Goal: Information Seeking & Learning: Learn about a topic

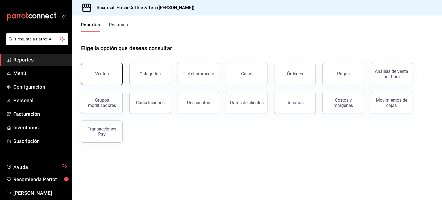
click at [105, 78] on button "Ventas" at bounding box center [102, 74] width 42 height 22
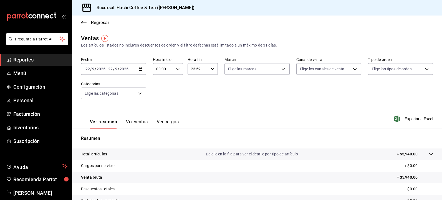
click at [139, 70] on icon "button" at bounding box center [141, 69] width 4 height 4
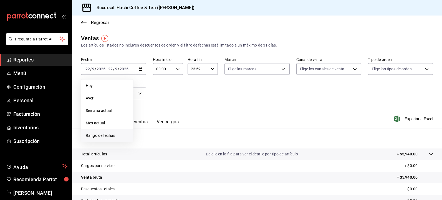
click at [114, 137] on span "Rango de fechas" at bounding box center [107, 136] width 43 height 6
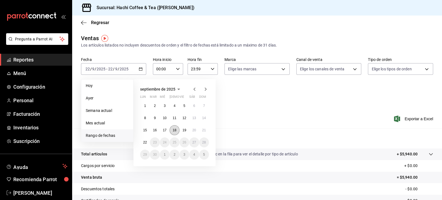
click at [174, 132] on abbr "18" at bounding box center [175, 131] width 4 height 4
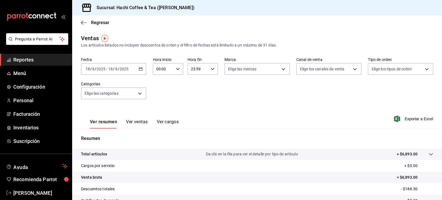
click at [26, 61] on span "Reportes" at bounding box center [40, 59] width 54 height 7
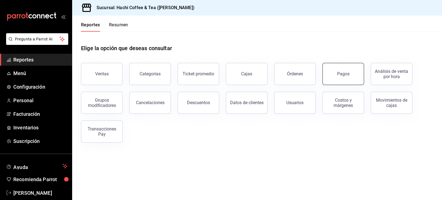
click at [336, 78] on button "Pagos" at bounding box center [344, 74] width 42 height 22
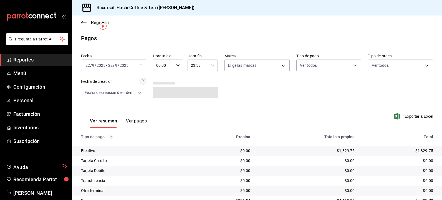
scroll to position [24, 0]
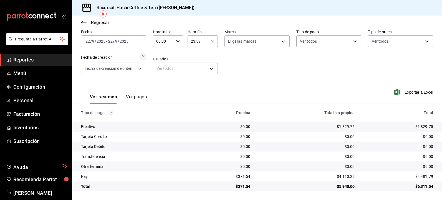
click at [140, 43] on icon "button" at bounding box center [141, 41] width 4 height 4
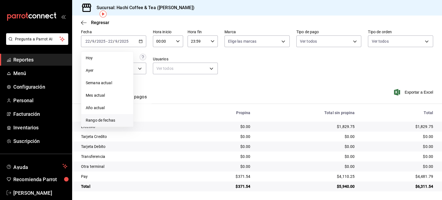
click at [106, 119] on span "Rango de fechas" at bounding box center [107, 121] width 43 height 6
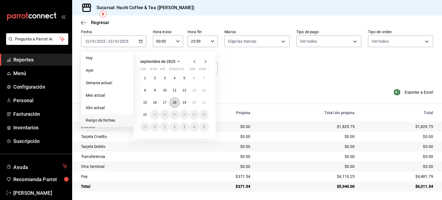
click at [175, 104] on abbr "18" at bounding box center [175, 103] width 4 height 4
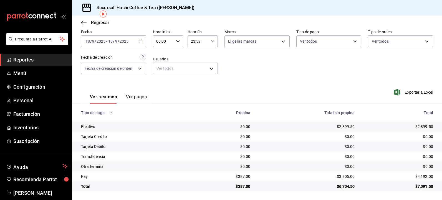
click at [42, 59] on span "Reportes" at bounding box center [40, 59] width 54 height 7
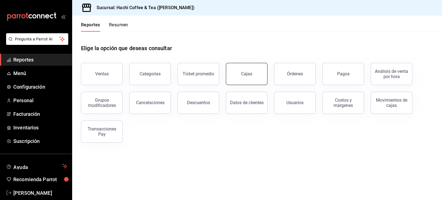
click at [242, 75] on div "Cajas" at bounding box center [246, 74] width 11 height 7
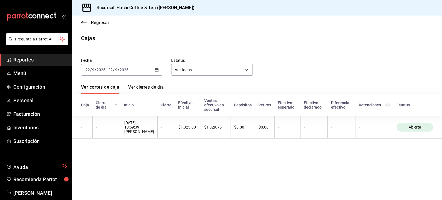
click at [156, 70] on icon "button" at bounding box center [157, 70] width 4 height 4
click at [156, 68] on \(Stroke\) "button" at bounding box center [156, 68] width 0 height 0
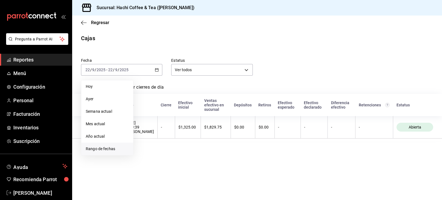
click at [100, 150] on span "Rango de fechas" at bounding box center [107, 149] width 43 height 6
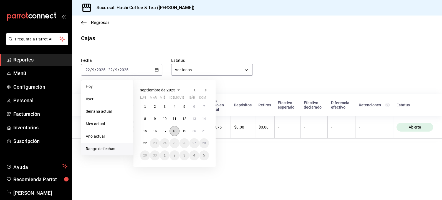
click at [176, 131] on abbr "18" at bounding box center [175, 131] width 4 height 4
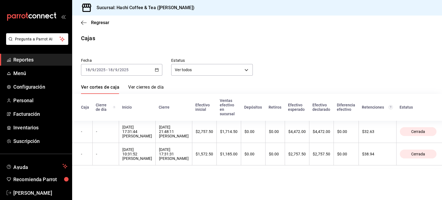
click at [44, 61] on span "Reportes" at bounding box center [40, 59] width 54 height 7
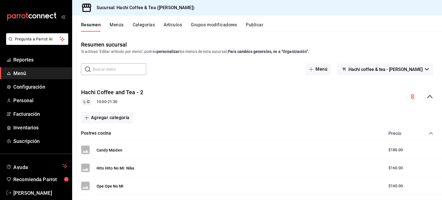
click at [88, 27] on button "Resumen" at bounding box center [91, 26] width 20 height 9
click at [23, 61] on span "Reportes" at bounding box center [40, 59] width 54 height 7
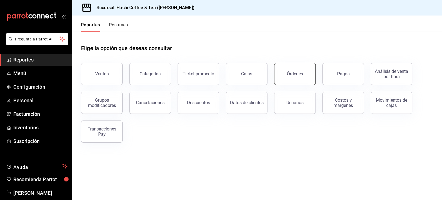
click at [282, 78] on button "Órdenes" at bounding box center [295, 74] width 42 height 22
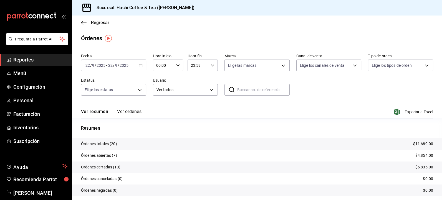
click at [42, 61] on span "Reportes" at bounding box center [40, 59] width 54 height 7
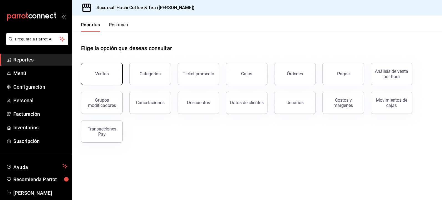
click at [102, 77] on button "Ventas" at bounding box center [102, 74] width 42 height 22
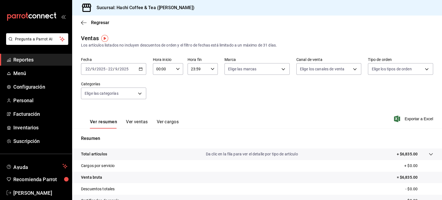
click at [36, 61] on span "Reportes" at bounding box center [40, 59] width 54 height 7
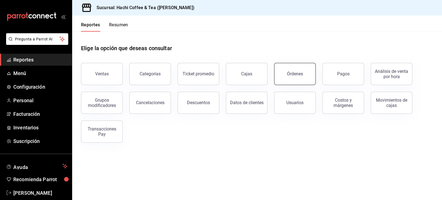
click at [294, 79] on button "Órdenes" at bounding box center [295, 74] width 42 height 22
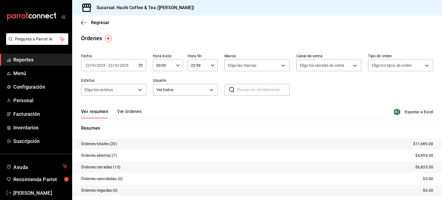
click at [29, 60] on span "Reportes" at bounding box center [40, 59] width 54 height 7
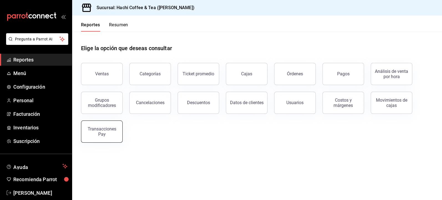
click at [100, 136] on div "Transacciones Pay" at bounding box center [102, 132] width 34 height 11
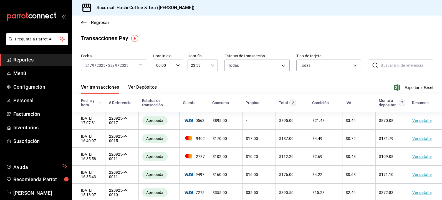
click at [149, 89] on button "Ver Depósitos" at bounding box center [142, 89] width 29 height 9
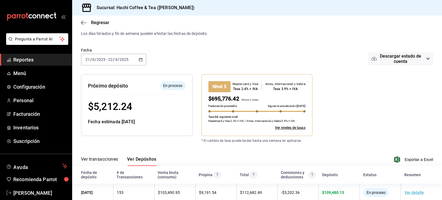
scroll to position [28, 0]
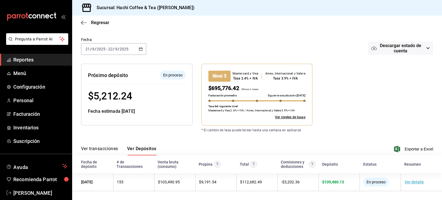
click at [32, 59] on span "Reportes" at bounding box center [40, 59] width 54 height 7
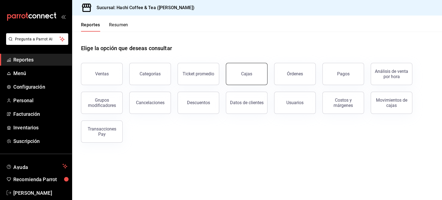
click at [244, 78] on link "Cajas" at bounding box center [247, 74] width 42 height 22
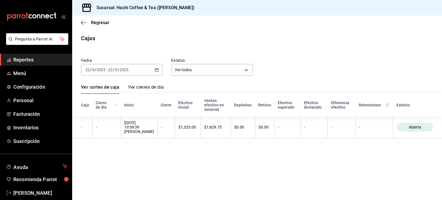
click at [38, 62] on span "Reportes" at bounding box center [40, 59] width 54 height 7
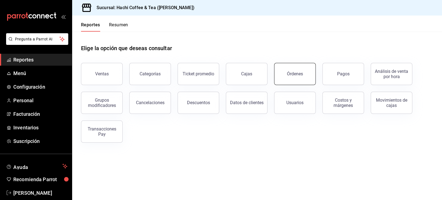
click at [293, 79] on button "Órdenes" at bounding box center [295, 74] width 42 height 22
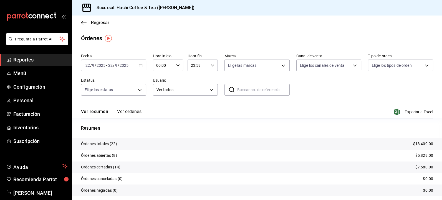
click at [39, 60] on span "Reportes" at bounding box center [40, 59] width 54 height 7
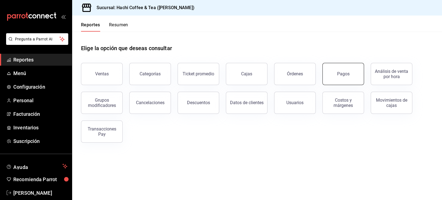
click at [355, 81] on button "Pagos" at bounding box center [344, 74] width 42 height 22
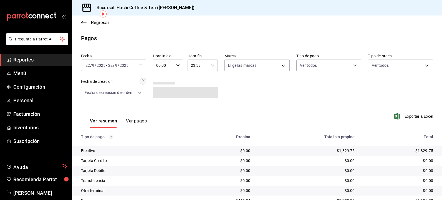
scroll to position [24, 0]
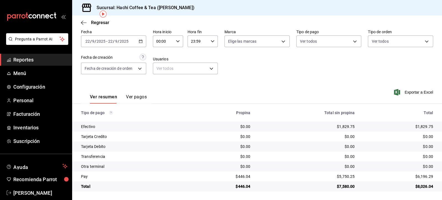
click at [136, 94] on button "Ver pagos" at bounding box center [136, 98] width 21 height 9
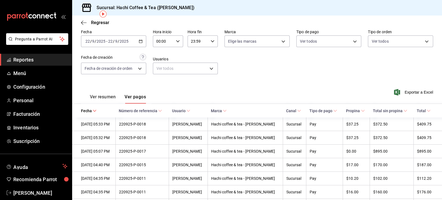
click at [30, 64] on link "Reportes" at bounding box center [36, 60] width 72 height 12
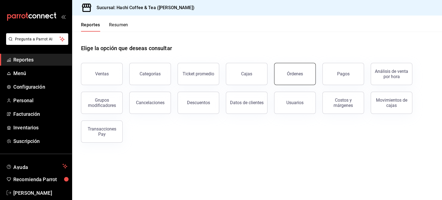
click at [302, 80] on button "Órdenes" at bounding box center [295, 74] width 42 height 22
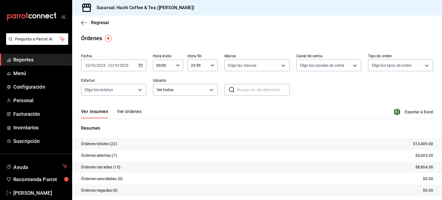
click at [54, 62] on span "Reportes" at bounding box center [40, 59] width 54 height 7
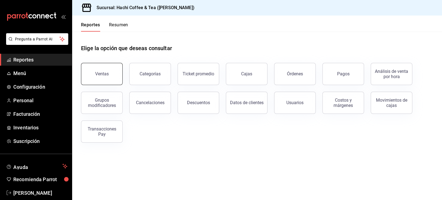
click at [99, 74] on div "Ventas" at bounding box center [102, 73] width 14 height 5
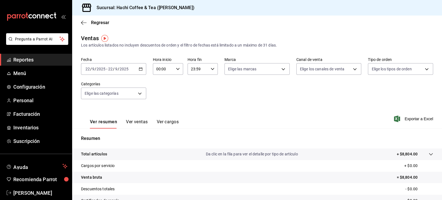
click at [139, 70] on icon "button" at bounding box center [141, 69] width 4 height 4
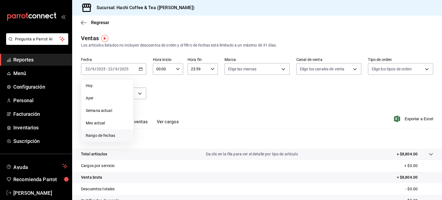
click at [98, 136] on span "Rango de fechas" at bounding box center [107, 136] width 43 height 6
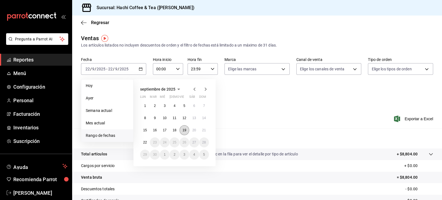
click at [185, 131] on abbr "19" at bounding box center [185, 131] width 4 height 4
click at [185, 131] on div "Resumen Total artículos Da clic en la fila para ver el detalle por tipo de artí…" at bounding box center [257, 188] width 370 height 119
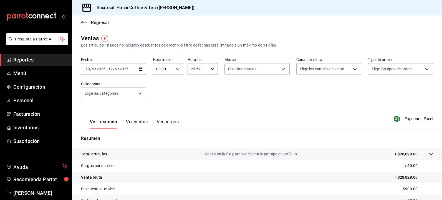
click at [39, 60] on span "Reportes" at bounding box center [40, 59] width 54 height 7
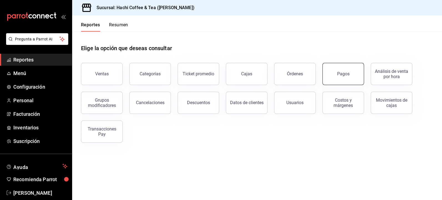
click at [348, 74] on div "Pagos" at bounding box center [343, 73] width 12 height 5
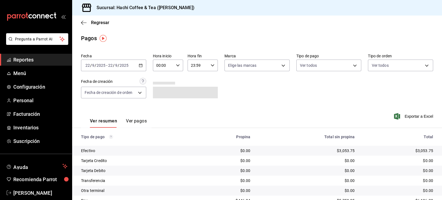
scroll to position [24, 0]
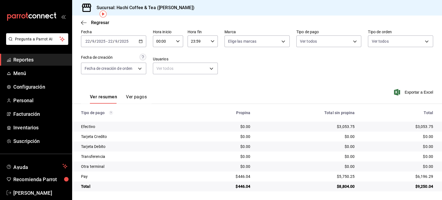
click at [139, 42] on icon "button" at bounding box center [141, 41] width 4 height 4
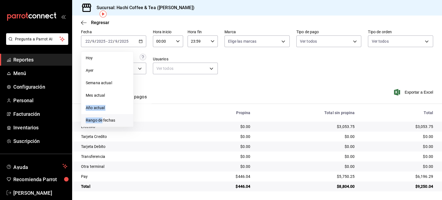
drag, startPoint x: 107, startPoint y: 97, endPoint x: 101, endPoint y: 122, distance: 26.2
click at [101, 122] on ul "Hoy Ayer Semana actual Mes actual Año actual Rango de fechas" at bounding box center [107, 90] width 52 height 76
click at [101, 122] on span "Rango de fechas" at bounding box center [107, 121] width 43 height 6
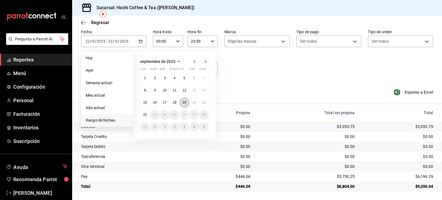
click at [183, 103] on abbr "19" at bounding box center [185, 103] width 4 height 4
click at [183, 103] on div "Ver resumen Ver pagos Exportar a Excel" at bounding box center [257, 95] width 370 height 29
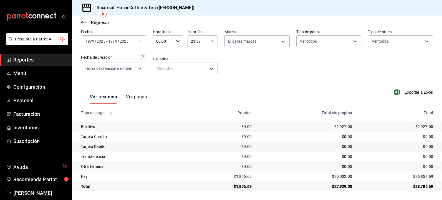
click at [140, 41] on icon "button" at bounding box center [141, 41] width 4 height 4
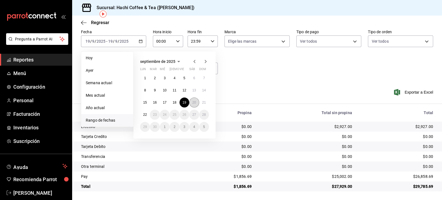
click at [194, 102] on abbr "20" at bounding box center [194, 103] width 4 height 4
click at [194, 102] on div "Ver resumen Ver pagos Exportar a Excel" at bounding box center [257, 95] width 370 height 29
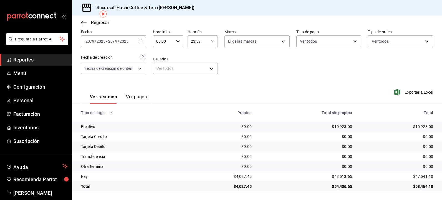
click at [141, 41] on icon "button" at bounding box center [141, 41] width 4 height 4
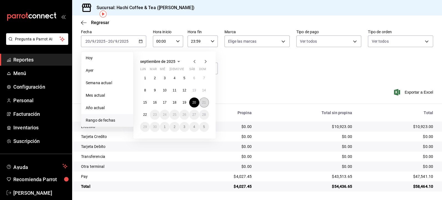
click at [202, 105] on button "21" at bounding box center [204, 103] width 10 height 10
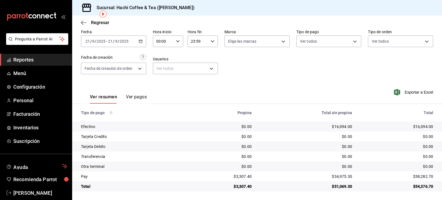
click at [29, 58] on span "Reportes" at bounding box center [40, 59] width 54 height 7
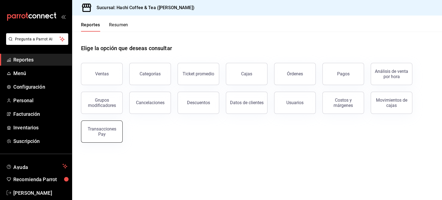
click at [103, 138] on button "Transacciones Pay" at bounding box center [102, 132] width 42 height 22
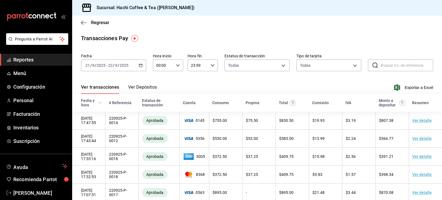
click at [139, 67] on icon "button" at bounding box center [141, 66] width 4 height 4
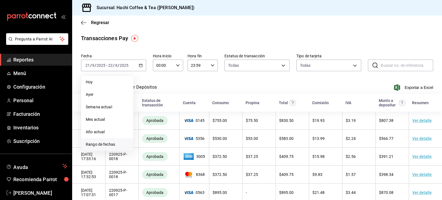
click at [92, 147] on span "Rango de fechas" at bounding box center [107, 145] width 43 height 6
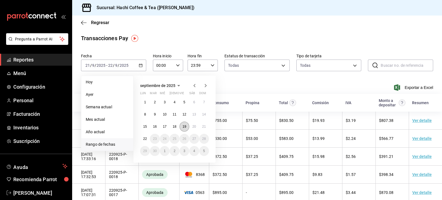
click at [186, 127] on abbr "19" at bounding box center [185, 127] width 4 height 4
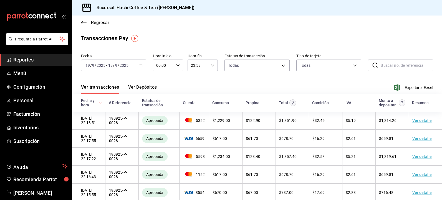
click at [152, 87] on button "Ver Depósitos" at bounding box center [142, 89] width 29 height 9
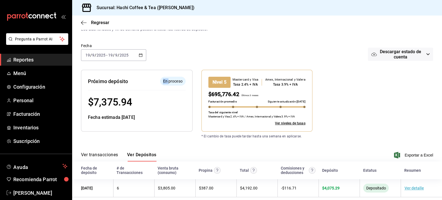
scroll to position [28, 0]
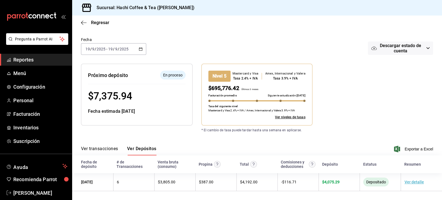
click at [139, 52] on div "2025-09-19 19 / 9 / 2025 - 2025-09-19 19 / 9 / 2025" at bounding box center [113, 49] width 65 height 12
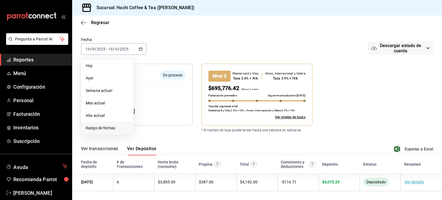
click at [97, 129] on span "Rango de fechas" at bounding box center [107, 129] width 43 height 6
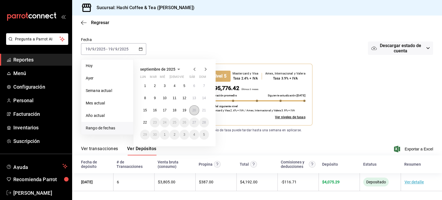
click at [193, 111] on abbr "20" at bounding box center [194, 111] width 4 height 4
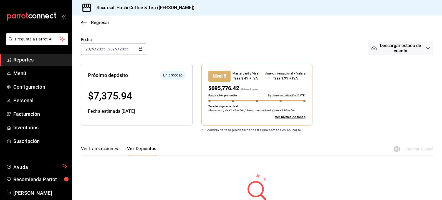
click at [140, 48] on icon "button" at bounding box center [141, 49] width 4 height 4
click at [246, 37] on div "Fecha 2025-09-20 20 / 9 / 2025 - 2025-09-20 20 / 9 / 2025 Descargar estado de c…" at bounding box center [257, 49] width 352 height 29
click at [139, 49] on \(Stroke\) "button" at bounding box center [140, 49] width 3 height 0
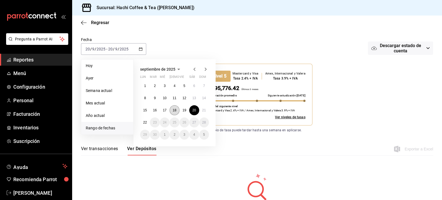
click at [175, 110] on abbr "18" at bounding box center [175, 111] width 4 height 4
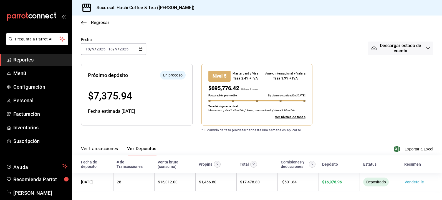
click at [139, 50] on icon "button" at bounding box center [141, 49] width 4 height 4
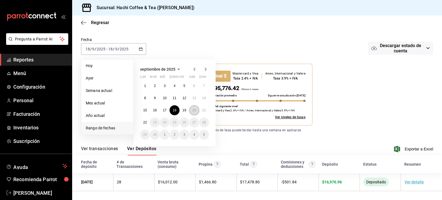
click at [194, 110] on abbr "20" at bounding box center [194, 111] width 4 height 4
click at [194, 110] on div "Nivel 5 Mastercard y Visa Tasa 2.4% + IVA Amex, Internacional y Valera Tasa 3.9…" at bounding box center [283, 90] width 181 height 71
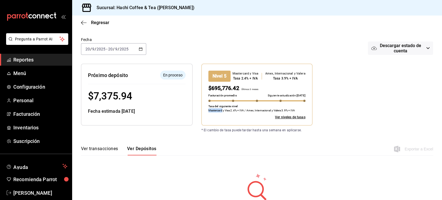
click at [139, 49] on icon "button" at bounding box center [141, 49] width 4 height 4
drag, startPoint x: 248, startPoint y: 45, endPoint x: 272, endPoint y: 43, distance: 24.0
click at [272, 43] on div "Fecha 2025-09-20 20 / 9 / 2025 - 2025-09-20 20 / 9 / 2025 Descargar estado de c…" at bounding box center [257, 49] width 352 height 29
click at [426, 47] on icon "button" at bounding box center [428, 48] width 4 height 4
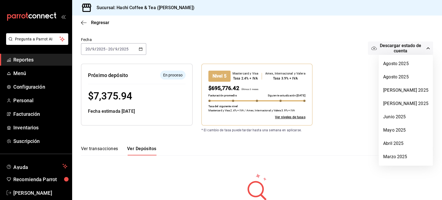
click at [430, 70] on div at bounding box center [221, 100] width 442 height 200
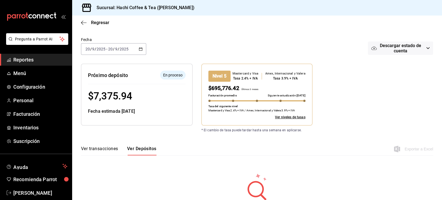
click at [47, 65] on link "Reportes" at bounding box center [36, 60] width 72 height 12
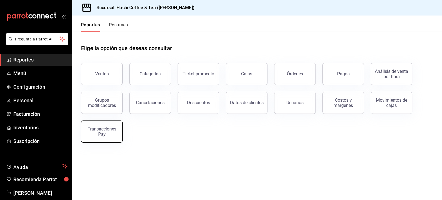
click at [104, 141] on button "Transacciones Pay" at bounding box center [102, 132] width 42 height 22
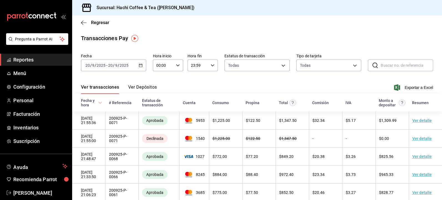
click at [150, 88] on button "Ver Depósitos" at bounding box center [142, 89] width 29 height 9
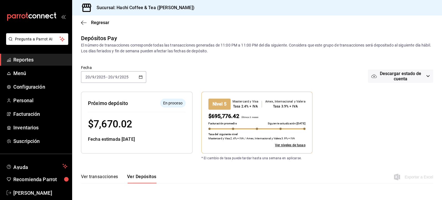
click at [140, 78] on icon "button" at bounding box center [141, 77] width 4 height 4
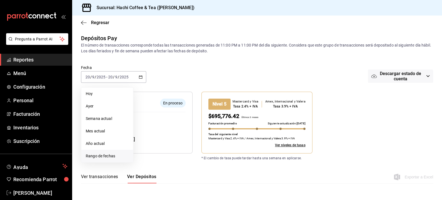
click at [102, 154] on span "Rango de fechas" at bounding box center [107, 157] width 43 height 6
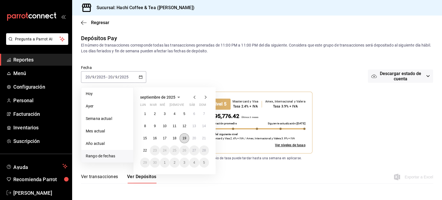
click at [184, 140] on button "19" at bounding box center [185, 139] width 10 height 10
click at [205, 139] on abbr "21" at bounding box center [204, 139] width 4 height 4
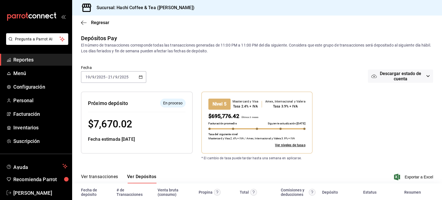
scroll to position [28, 0]
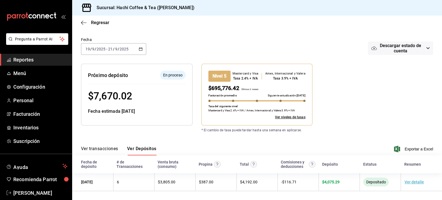
click at [140, 50] on icon "button" at bounding box center [141, 49] width 4 height 4
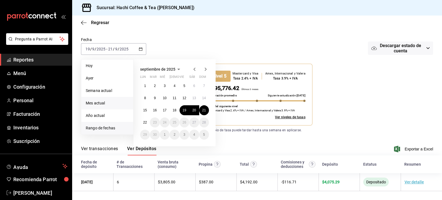
click at [105, 107] on li "Mes actual" at bounding box center [107, 103] width 52 height 12
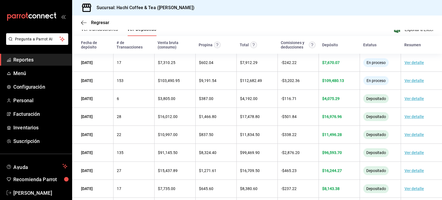
scroll to position [144, 0]
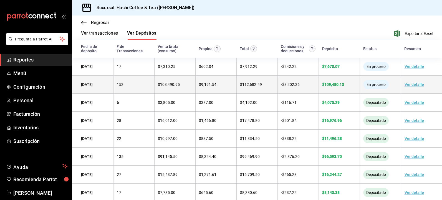
click at [410, 87] on link "Ver detalle" at bounding box center [414, 84] width 19 height 4
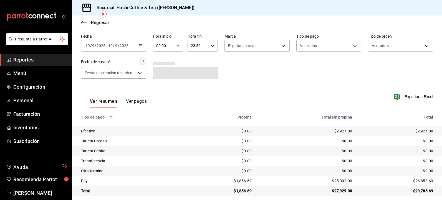
scroll to position [24, 0]
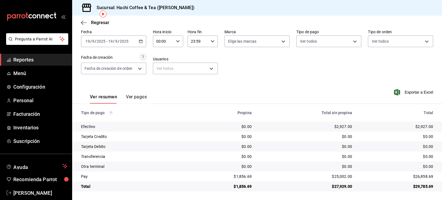
click at [40, 60] on span "Reportes" at bounding box center [40, 59] width 54 height 7
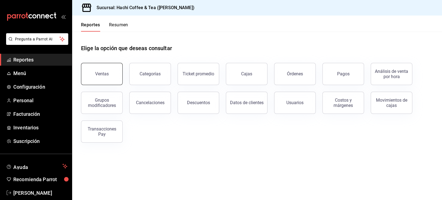
click at [105, 76] on div "Ventas" at bounding box center [102, 73] width 14 height 5
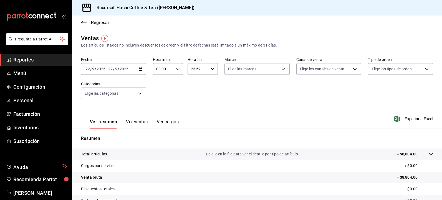
click at [139, 68] on icon "button" at bounding box center [141, 69] width 4 height 4
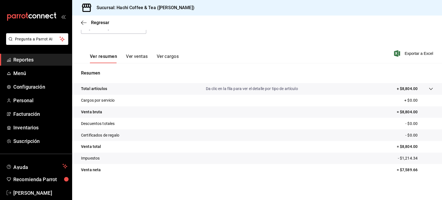
click at [39, 62] on span "Reportes" at bounding box center [40, 59] width 54 height 7
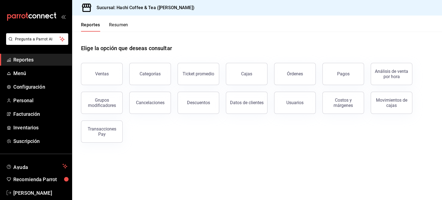
click at [147, 62] on div "Categorías" at bounding box center [147, 70] width 48 height 29
click at [97, 73] on div "Ventas" at bounding box center [102, 73] width 14 height 5
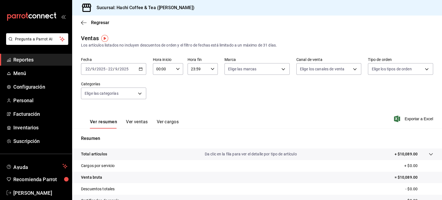
click at [139, 70] on icon "button" at bounding box center [141, 69] width 4 height 4
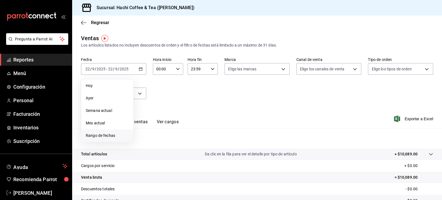
click at [96, 136] on span "Rango de fechas" at bounding box center [107, 136] width 43 height 6
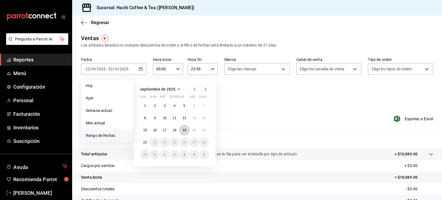
click at [183, 131] on abbr "19" at bounding box center [185, 131] width 4 height 4
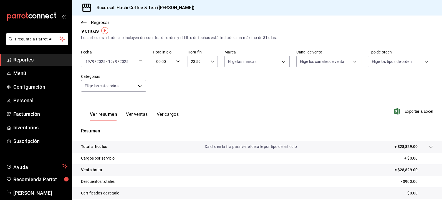
scroll to position [8, 0]
click at [44, 59] on span "Reportes" at bounding box center [40, 59] width 54 height 7
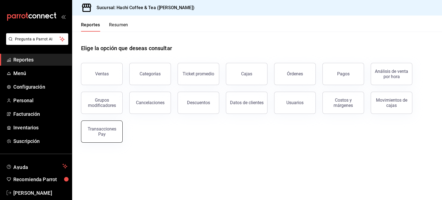
click at [100, 133] on div "Transacciones Pay" at bounding box center [102, 132] width 34 height 11
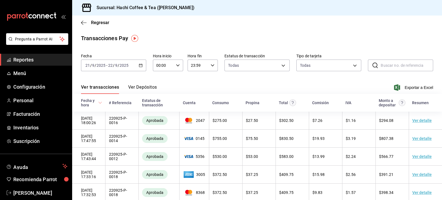
click at [141, 66] on icon "button" at bounding box center [141, 66] width 4 height 4
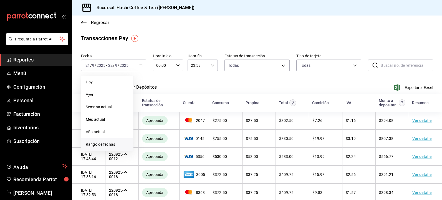
click at [88, 144] on span "Rango de fechas" at bounding box center [107, 145] width 43 height 6
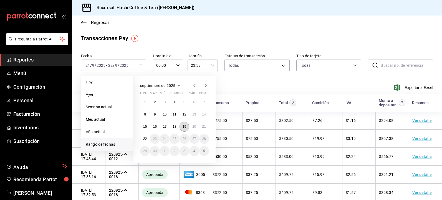
click at [183, 126] on abbr "19" at bounding box center [185, 127] width 4 height 4
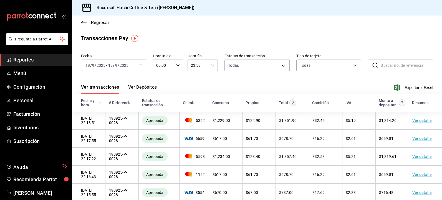
click at [144, 88] on button "Ver Depósitos" at bounding box center [142, 89] width 29 height 9
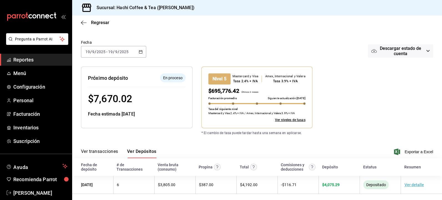
scroll to position [28, 0]
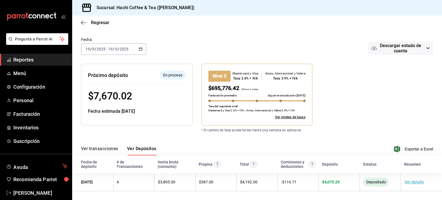
click at [340, 148] on div "Ver transacciones Ver Depósitos Exportar a Excel" at bounding box center [257, 148] width 352 height 16
click at [51, 63] on span "Reportes" at bounding box center [40, 59] width 54 height 7
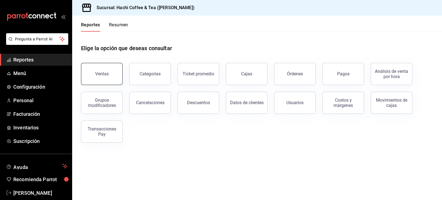
click at [105, 80] on button "Ventas" at bounding box center [102, 74] width 42 height 22
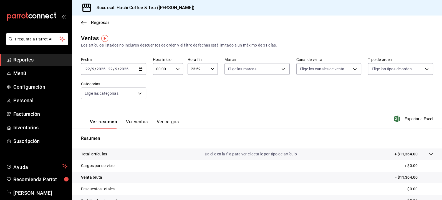
click at [140, 70] on icon "button" at bounding box center [141, 69] width 4 height 4
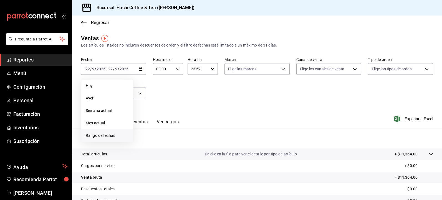
click at [106, 135] on span "Rango de fechas" at bounding box center [107, 136] width 43 height 6
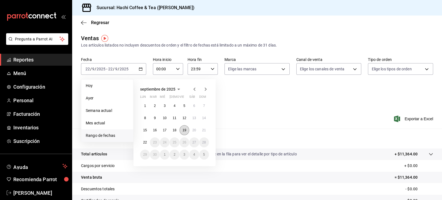
click at [184, 131] on abbr "19" at bounding box center [185, 131] width 4 height 4
click at [204, 132] on button "21" at bounding box center [204, 131] width 10 height 10
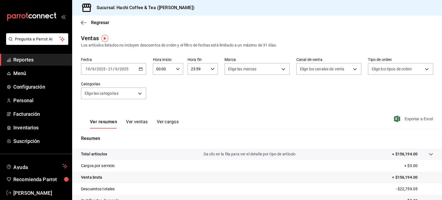
click at [411, 121] on span "Exportar a Excel" at bounding box center [414, 119] width 38 height 7
click at [32, 62] on span "Reportes" at bounding box center [40, 59] width 54 height 7
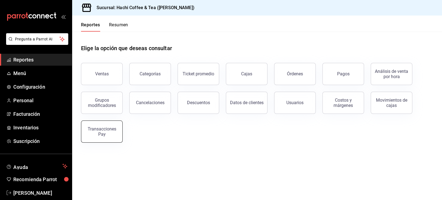
click at [102, 132] on div "Transacciones Pay" at bounding box center [102, 132] width 34 height 11
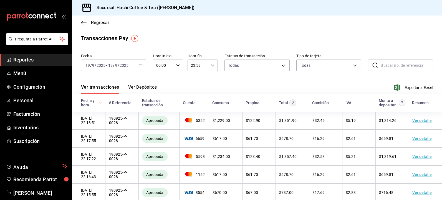
click at [139, 65] on icon "button" at bounding box center [141, 66] width 4 height 4
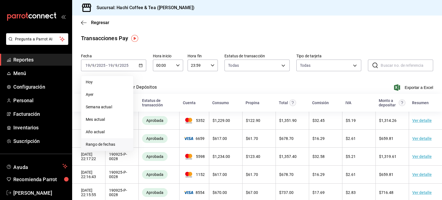
click at [96, 146] on span "Rango de fechas" at bounding box center [107, 145] width 43 height 6
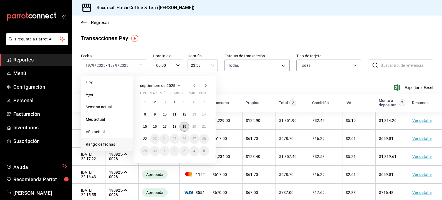
click at [184, 128] on abbr "19" at bounding box center [185, 127] width 4 height 4
click at [205, 126] on abbr "21" at bounding box center [204, 127] width 4 height 4
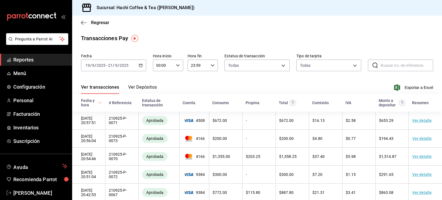
click at [149, 89] on button "Ver Depósitos" at bounding box center [142, 89] width 29 height 9
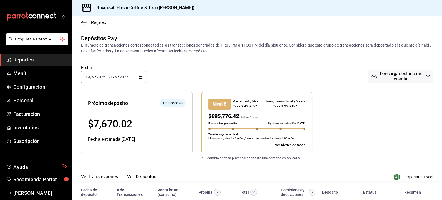
scroll to position [28, 0]
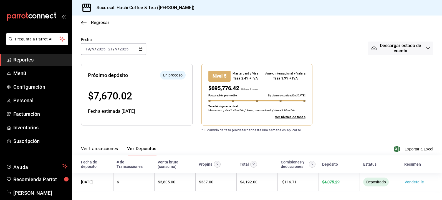
click at [98, 149] on button "Ver transacciones" at bounding box center [99, 150] width 37 height 9
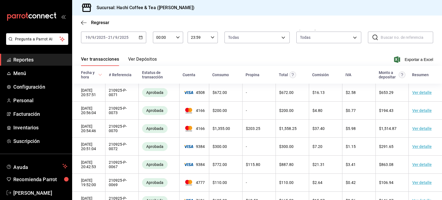
click at [44, 64] on link "Reportes" at bounding box center [36, 60] width 72 height 12
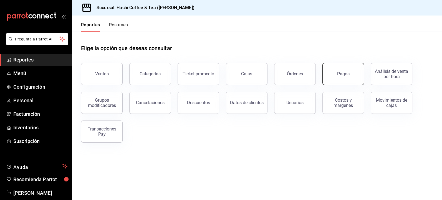
click at [339, 78] on button "Pagos" at bounding box center [344, 74] width 42 height 22
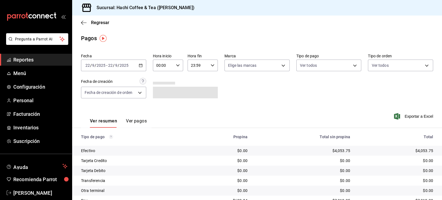
click at [134, 121] on button "Ver pagos" at bounding box center [136, 123] width 21 height 9
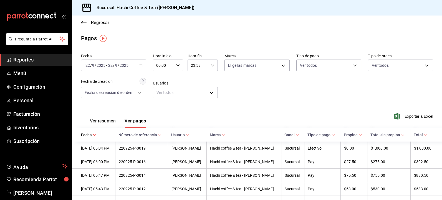
click at [26, 62] on span "Reportes" at bounding box center [40, 59] width 54 height 7
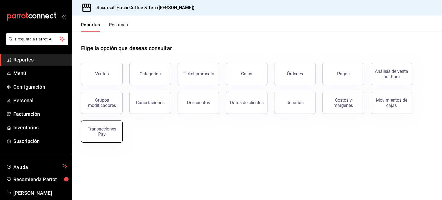
click at [93, 133] on div "Transacciones Pay" at bounding box center [102, 132] width 34 height 11
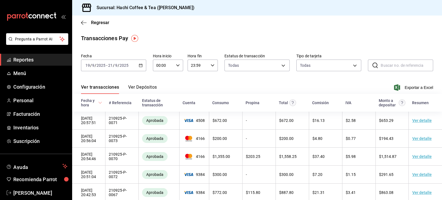
click at [148, 85] on button "Ver Depósitos" at bounding box center [142, 89] width 29 height 9
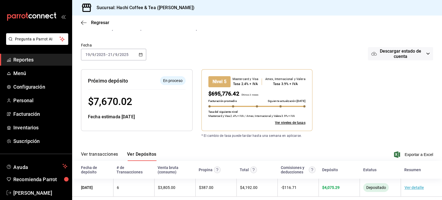
scroll to position [28, 0]
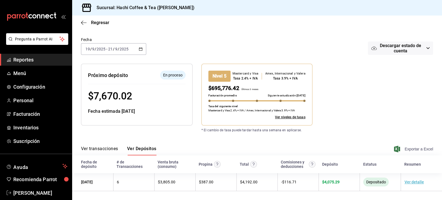
click at [414, 150] on span "Exportar a Excel" at bounding box center [414, 149] width 38 height 7
click at [140, 49] on icon "button" at bounding box center [141, 49] width 4 height 4
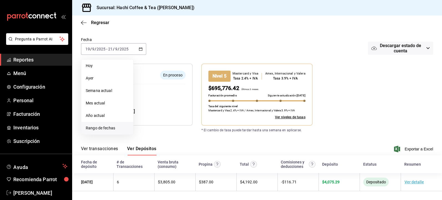
click at [99, 132] on li "Rango de fechas" at bounding box center [107, 128] width 52 height 12
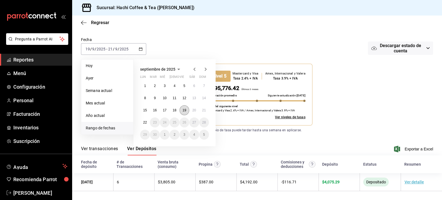
click at [185, 111] on abbr "19" at bounding box center [185, 111] width 4 height 4
click at [205, 110] on abbr "21" at bounding box center [204, 111] width 4 height 4
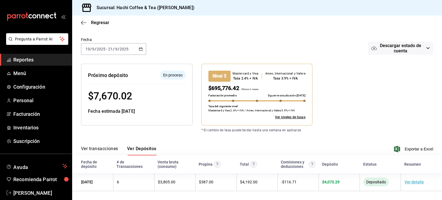
click at [40, 59] on span "Reportes" at bounding box center [40, 59] width 54 height 7
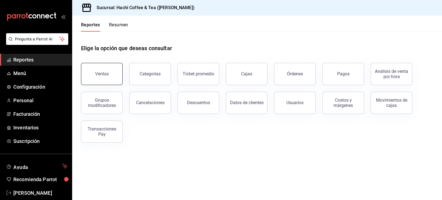
click at [106, 79] on button "Ventas" at bounding box center [102, 74] width 42 height 22
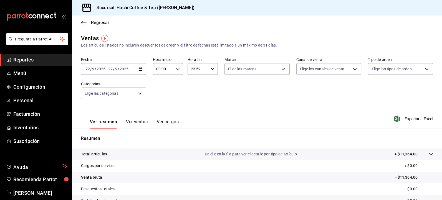
click at [141, 70] on icon "button" at bounding box center [141, 69] width 4 height 4
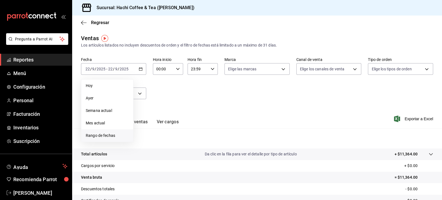
click at [110, 132] on li "Rango de fechas" at bounding box center [107, 136] width 52 height 12
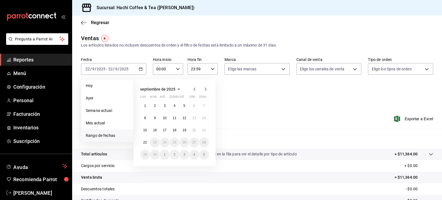
click at [107, 137] on span "Rango de fechas" at bounding box center [107, 136] width 43 height 6
click at [186, 132] on abbr "19" at bounding box center [185, 131] width 4 height 4
click at [204, 133] on button "21" at bounding box center [204, 131] width 10 height 10
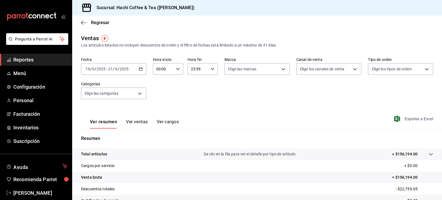
click at [414, 120] on span "Exportar a Excel" at bounding box center [414, 119] width 38 height 7
click at [140, 71] on div "2025-09-19 19 / 9 / 2025 - 2025-09-21 21 / 9 / 2025" at bounding box center [113, 69] width 65 height 12
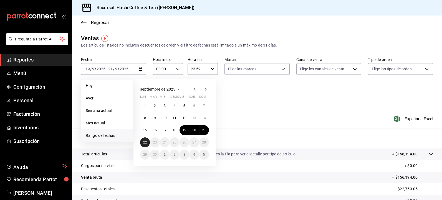
click at [146, 140] on button "22" at bounding box center [145, 143] width 10 height 10
click at [144, 142] on abbr "22" at bounding box center [145, 143] width 4 height 4
click at [144, 142] on div "Resumen Total artículos Da clic en la fila para ver el detalle por tipo de artí…" at bounding box center [257, 191] width 370 height 113
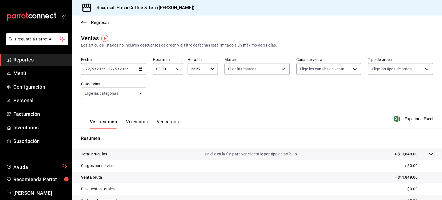
click at [42, 58] on span "Reportes" at bounding box center [40, 59] width 54 height 7
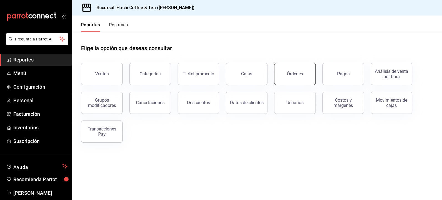
click at [300, 79] on button "Órdenes" at bounding box center [295, 74] width 42 height 22
